Goal: Information Seeking & Learning: Learn about a topic

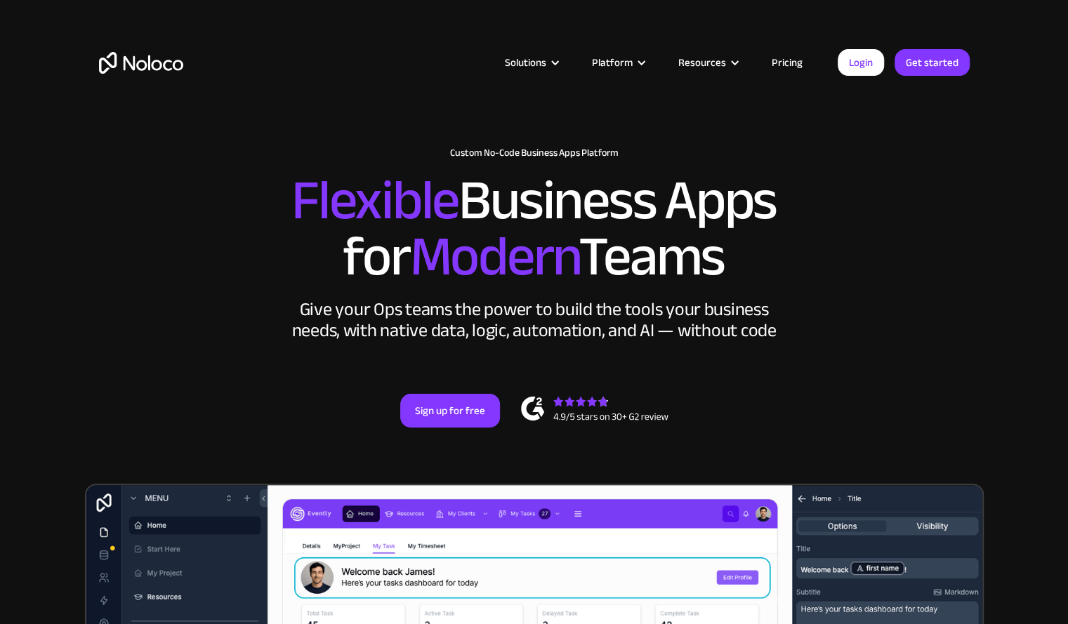
click at [961, 213] on h2 "Flexible Business Apps for Modern Teams" at bounding box center [534, 229] width 871 height 112
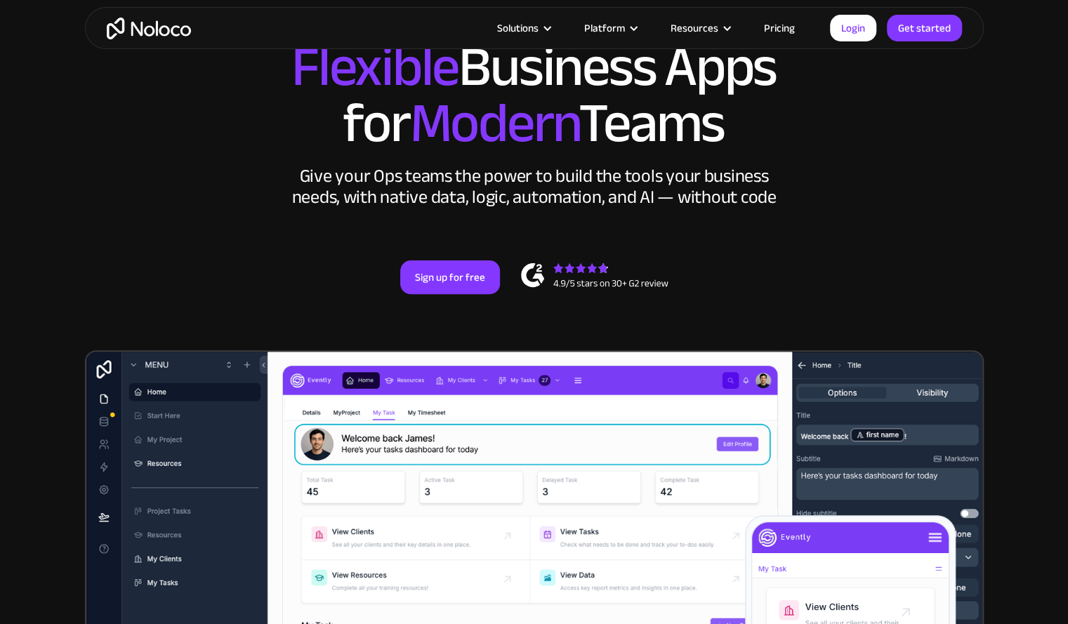
scroll to position [140, 0]
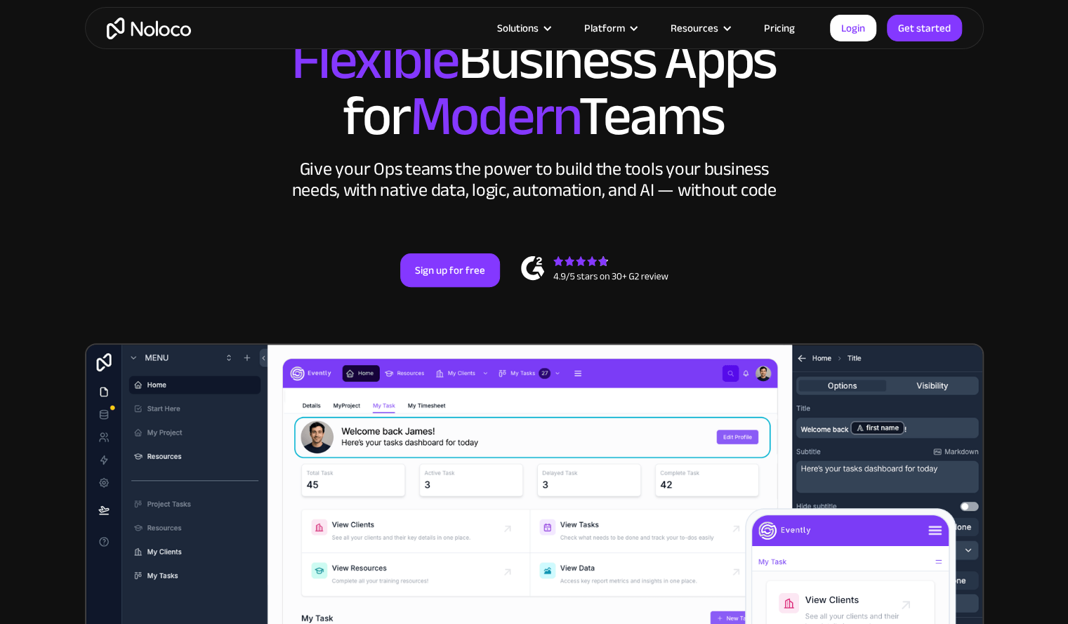
click at [788, 25] on link "Pricing" at bounding box center [779, 28] width 66 height 18
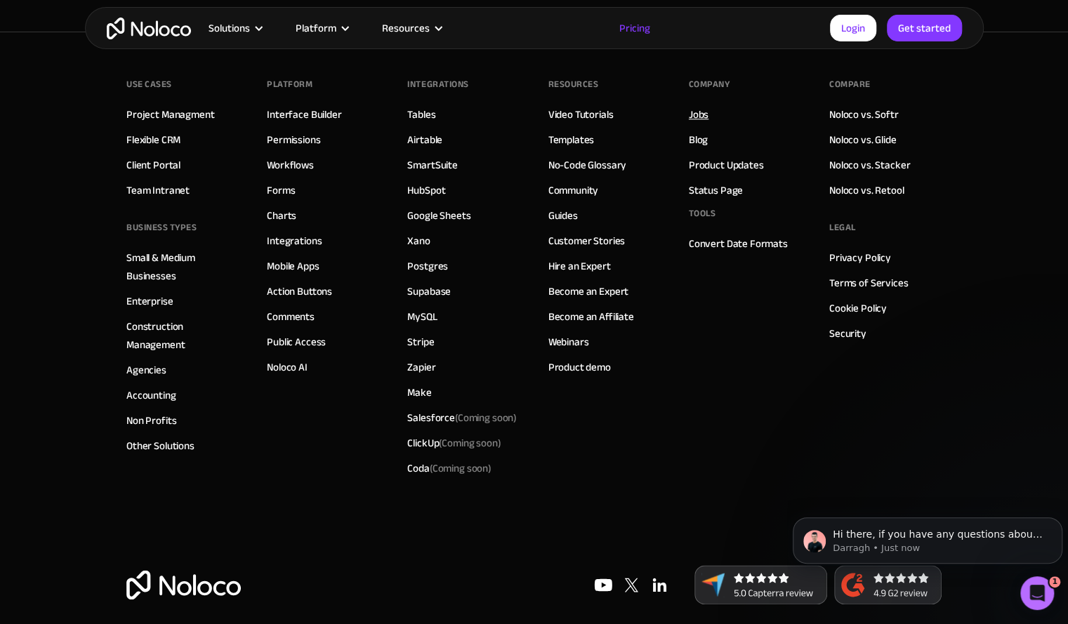
click at [696, 108] on link "Jobs" at bounding box center [699, 114] width 20 height 18
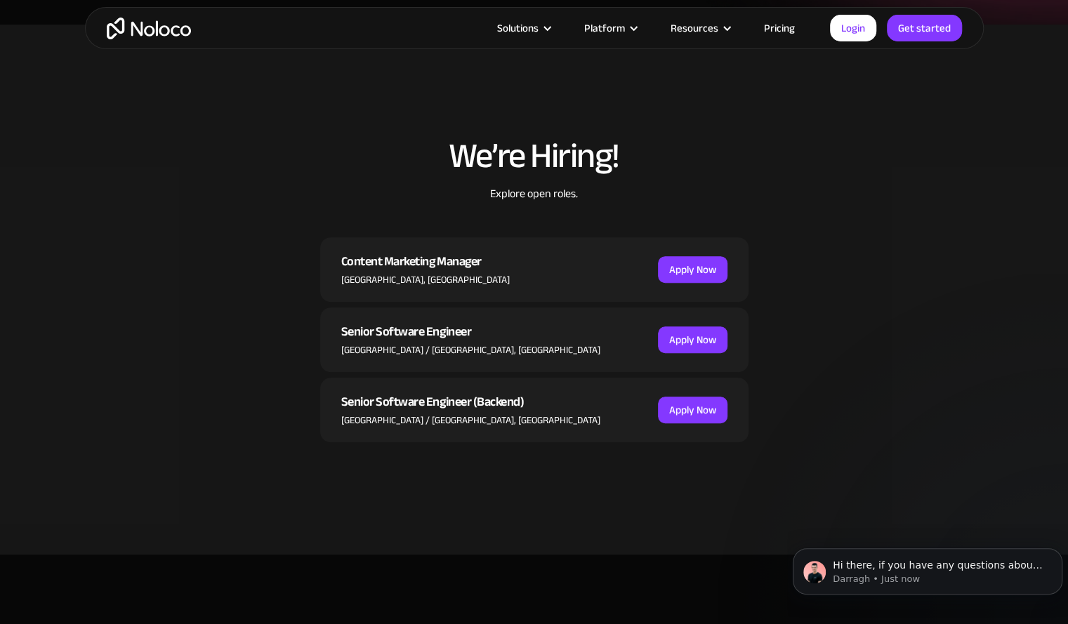
scroll to position [393, 0]
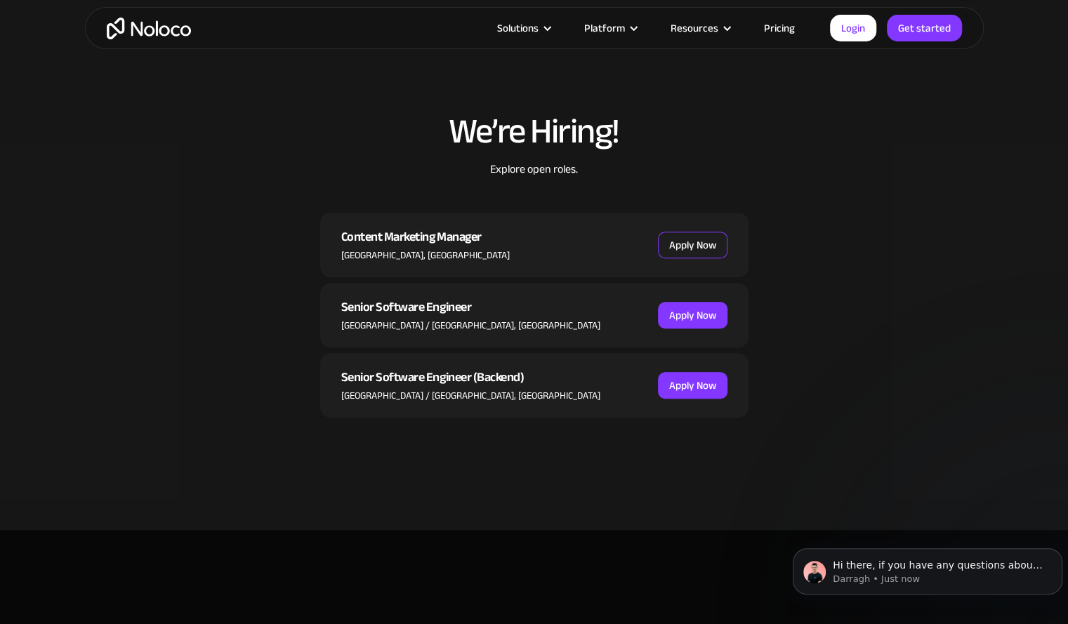
click at [701, 241] on link "Apply Now" at bounding box center [692, 245] width 69 height 27
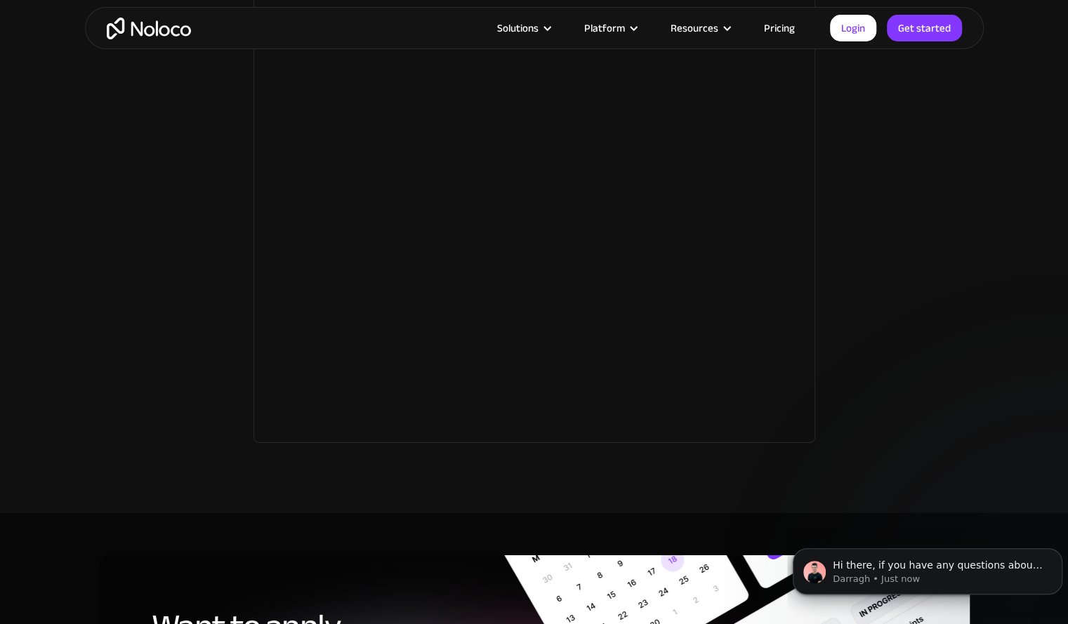
scroll to position [2514, 0]
